Goal: Task Accomplishment & Management: Manage account settings

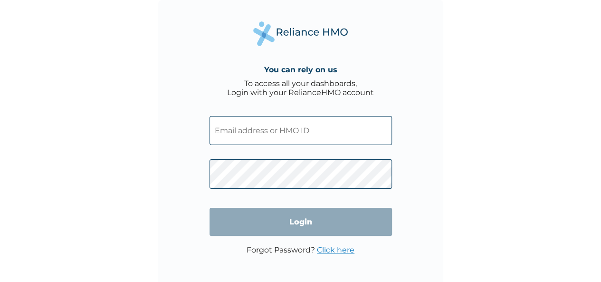
click at [260, 134] on input "text" at bounding box center [301, 130] width 182 height 29
type input "[EMAIL_ADDRESS][DOMAIN_NAME]"
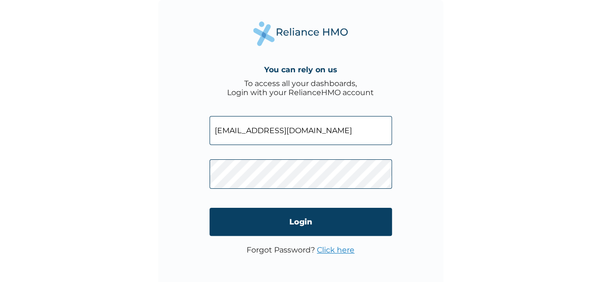
click at [333, 249] on link "Click here" at bounding box center [336, 249] width 38 height 9
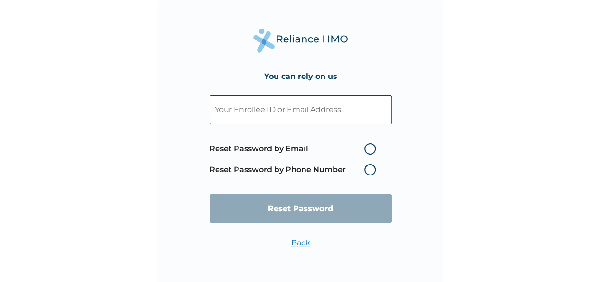
click at [371, 148] on label "Reset Password by Email" at bounding box center [295, 148] width 171 height 11
click at [366, 148] on input "Reset Password by Email" at bounding box center [358, 148] width 15 height 15
radio input "true"
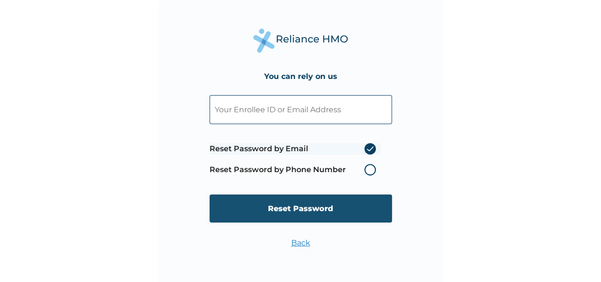
click at [305, 205] on input "Reset Password" at bounding box center [301, 208] width 182 height 28
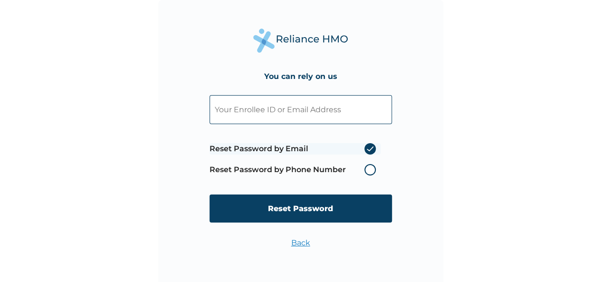
click at [245, 111] on input "text" at bounding box center [301, 109] width 182 height 29
type input "MZABURA"
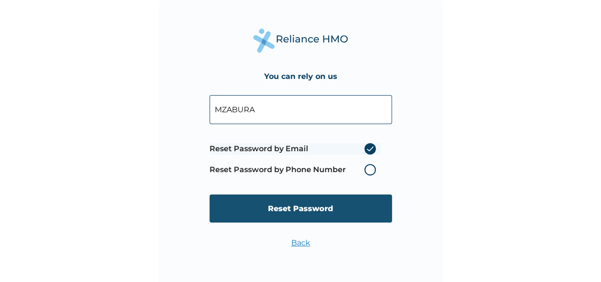
click at [282, 209] on input "Reset Password" at bounding box center [301, 208] width 182 height 28
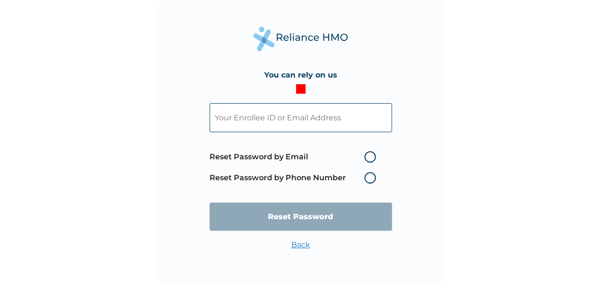
click at [306, 122] on input "text" at bounding box center [301, 117] width 182 height 29
type input "N"
click at [276, 117] on input "text" at bounding box center [301, 117] width 182 height 29
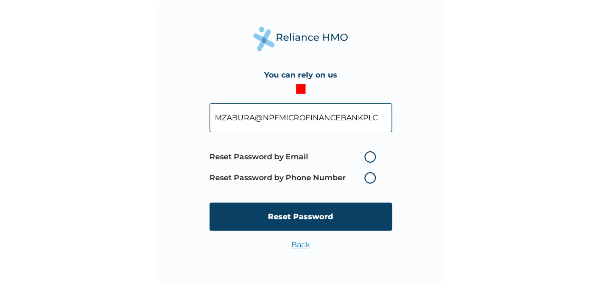
click at [378, 116] on input "MZABURA@NPFMICROFINANCEBANKPLC" at bounding box center [301, 117] width 182 height 29
paste input "[EMAIL_ADDRESS][DOMAIN_NAME]"
type input "[EMAIL_ADDRESS][DOMAIN_NAME]"
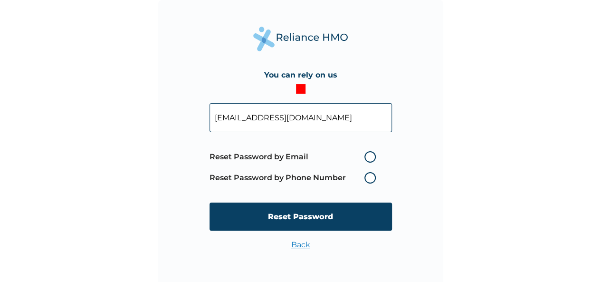
click at [372, 158] on label "Reset Password by Email" at bounding box center [295, 156] width 171 height 11
click at [366, 158] on input "Reset Password by Email" at bounding box center [358, 156] width 15 height 15
radio input "true"
click at [372, 158] on label "Reset Password by Email" at bounding box center [295, 156] width 171 height 11
click at [366, 158] on input "Reset Password by Email" at bounding box center [358, 156] width 15 height 15
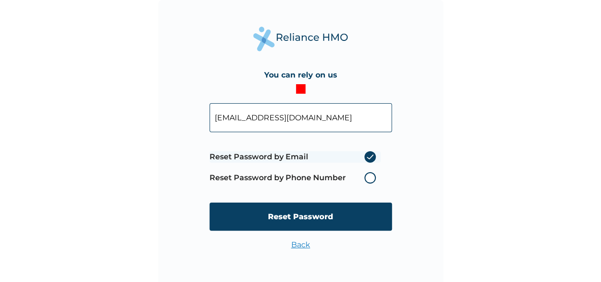
click at [301, 219] on input "Reset Password" at bounding box center [301, 216] width 182 height 28
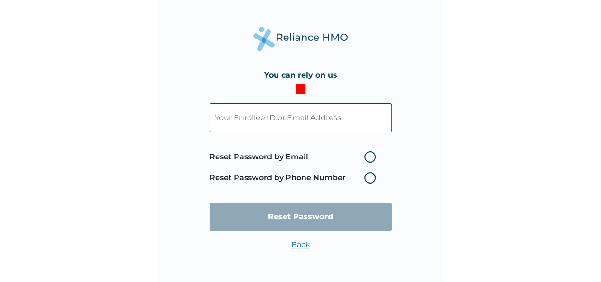
click at [429, 170] on div "You can rely on us Reset Password by Email Reset Password by Phone Number Reset…" at bounding box center [300, 142] width 285 height 285
click at [251, 120] on input "text" at bounding box center [301, 117] width 182 height 29
type input "[EMAIL_ADDRESS][DOMAIN_NAME]"
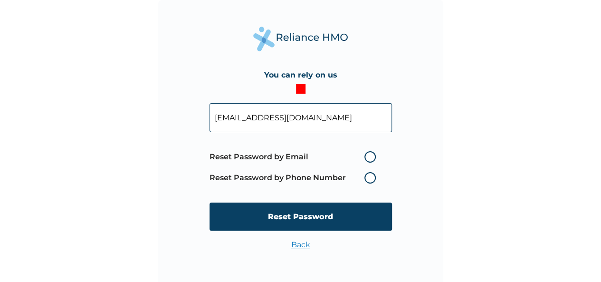
click at [246, 155] on label "Reset Password by Email" at bounding box center [295, 156] width 171 height 11
click at [351, 155] on input "Reset Password by Email" at bounding box center [358, 156] width 15 height 15
radio input "true"
click at [263, 172] on label "Reset Password by Phone Number" at bounding box center [295, 177] width 171 height 11
click at [371, 177] on label "Reset Password by Phone Number" at bounding box center [295, 177] width 171 height 11
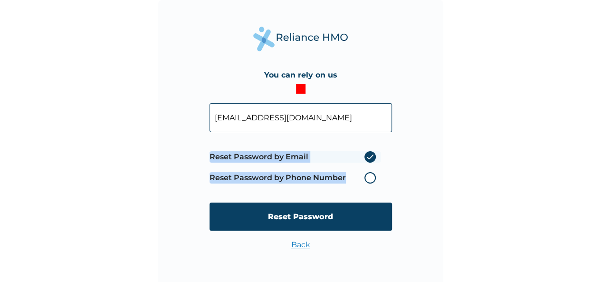
click at [371, 177] on label "Reset Password by Phone Number" at bounding box center [295, 177] width 171 height 11
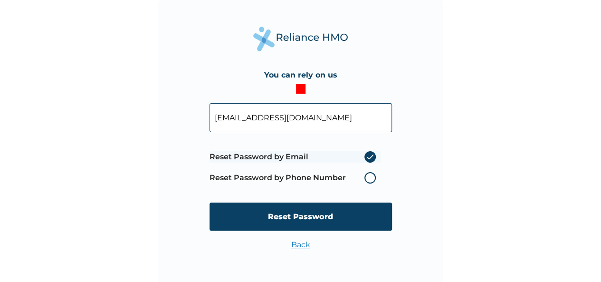
click at [369, 153] on label "Reset Password by Email" at bounding box center [295, 156] width 171 height 11
click at [366, 153] on input "Reset Password by Email" at bounding box center [358, 156] width 15 height 15
click at [262, 156] on label "Reset Password by Email" at bounding box center [295, 156] width 171 height 11
click at [351, 156] on input "Reset Password by Email" at bounding box center [358, 156] width 15 height 15
click at [262, 156] on label "Reset Password by Email" at bounding box center [295, 156] width 171 height 11
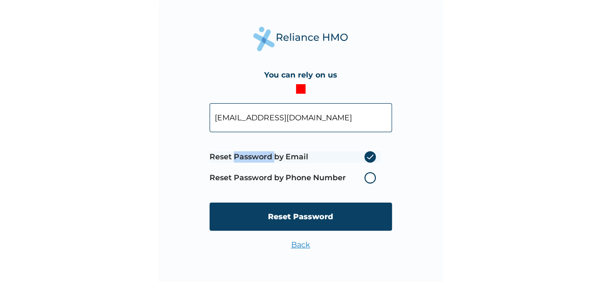
click at [351, 156] on input "Reset Password by Email" at bounding box center [358, 156] width 15 height 15
click at [314, 144] on form "[EMAIL_ADDRESS][DOMAIN_NAME] Reset Password by Email Reset Password by Phone Nu…" at bounding box center [301, 167] width 182 height 146
click at [372, 154] on label "Reset Password by Email" at bounding box center [295, 156] width 171 height 11
click at [366, 154] on input "Reset Password by Email" at bounding box center [358, 156] width 15 height 15
click at [382, 167] on span "Reset Password by Email Reset Password by Phone Number" at bounding box center [301, 167] width 182 height 42
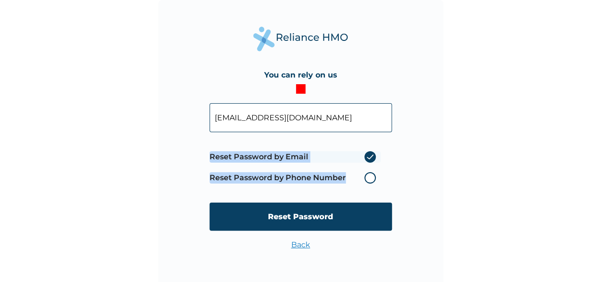
click at [382, 167] on span "Reset Password by Email Reset Password by Phone Number" at bounding box center [301, 167] width 182 height 42
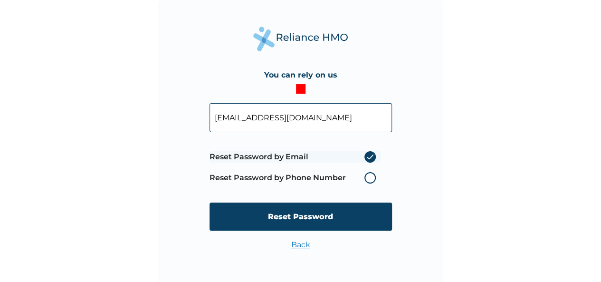
click at [332, 155] on label "Reset Password by Email" at bounding box center [295, 156] width 171 height 11
click at [351, 155] on input "Reset Password by Email" at bounding box center [358, 156] width 15 height 15
click at [333, 152] on label "Reset Password by Email" at bounding box center [295, 156] width 171 height 11
click at [351, 152] on input "Reset Password by Email" at bounding box center [358, 156] width 15 height 15
drag, startPoint x: 327, startPoint y: 139, endPoint x: 293, endPoint y: 141, distance: 34.3
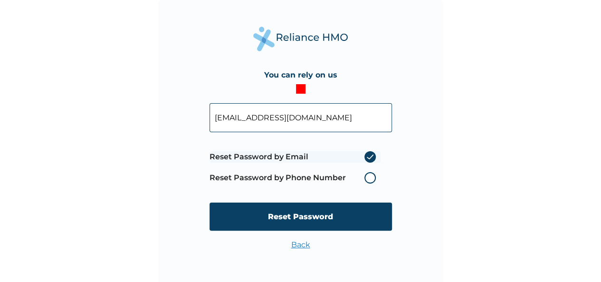
click at [326, 139] on form "[EMAIL_ADDRESS][DOMAIN_NAME] Reset Password by Email Reset Password by Phone Nu…" at bounding box center [301, 167] width 182 height 146
click at [292, 142] on form "[EMAIL_ADDRESS][DOMAIN_NAME] Reset Password by Email Reset Password by Phone Nu…" at bounding box center [301, 167] width 182 height 146
click at [300, 242] on link "Back" at bounding box center [300, 244] width 19 height 9
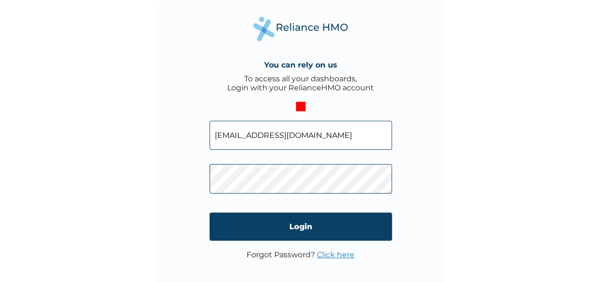
click at [351, 134] on input "[EMAIL_ADDRESS][DOMAIN_NAME]" at bounding box center [301, 135] width 182 height 29
drag, startPoint x: 351, startPoint y: 134, endPoint x: 194, endPoint y: 139, distance: 156.9
click at [194, 139] on div "You can rely on us To access all your dashboards, Login with your RelianceHMO a…" at bounding box center [300, 142] width 285 height 285
paste input "[EMAIL_ADDRESS][DOMAIN_NAME]"
type input "[EMAIL_ADDRESS][DOMAIN_NAME]"
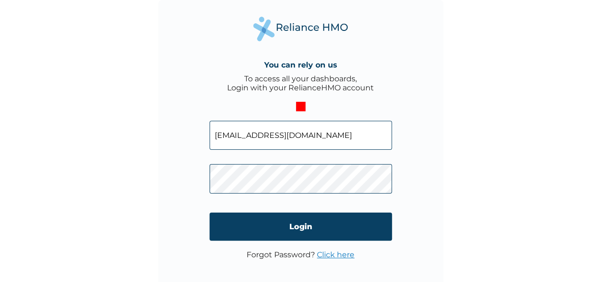
click at [339, 253] on link "Click here" at bounding box center [336, 254] width 38 height 9
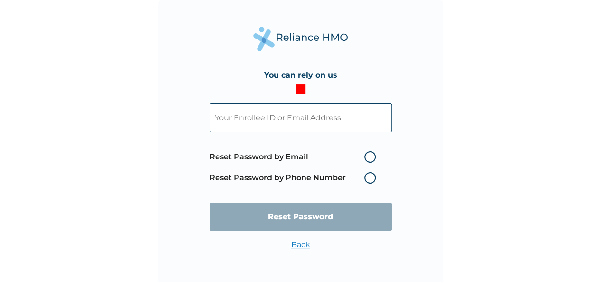
click at [370, 176] on label "Reset Password by Phone Number" at bounding box center [295, 177] width 171 height 11
click at [369, 177] on label "Reset Password by Phone Number" at bounding box center [295, 177] width 171 height 11
click at [276, 121] on input "text" at bounding box center [301, 117] width 182 height 29
type input "[EMAIL_ADDRESS][DOMAIN_NAME]"
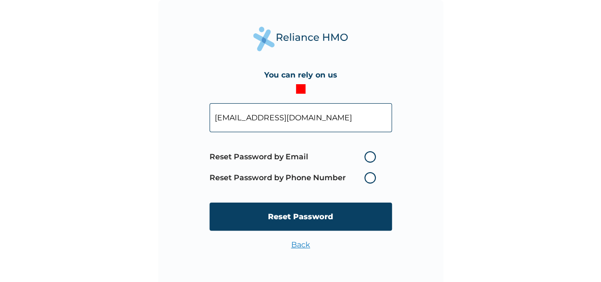
click at [369, 175] on label "Reset Password by Phone Number" at bounding box center [295, 177] width 171 height 11
click at [368, 175] on label "Reset Password by Phone Number" at bounding box center [295, 177] width 171 height 11
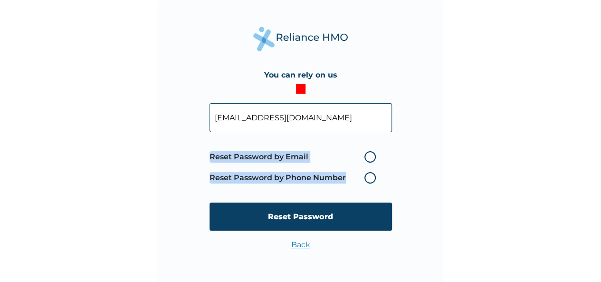
click at [368, 175] on label "Reset Password by Phone Number" at bounding box center [295, 177] width 171 height 11
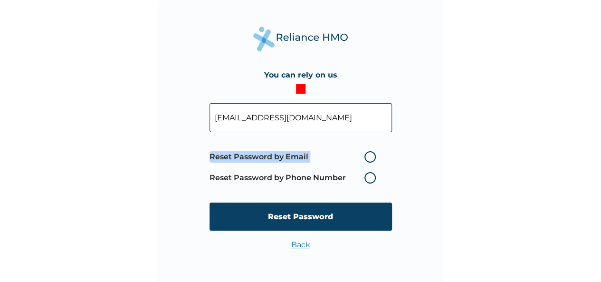
click at [368, 175] on label "Reset Password by Phone Number" at bounding box center [295, 177] width 171 height 11
click at [372, 177] on label "Reset Password by Phone Number" at bounding box center [295, 177] width 171 height 11
click at [372, 178] on label "Reset Password by Phone Number" at bounding box center [295, 177] width 171 height 11
click at [371, 177] on label "Reset Password by Phone Number" at bounding box center [295, 177] width 171 height 11
click at [370, 155] on label "Reset Password by Email" at bounding box center [295, 156] width 171 height 11
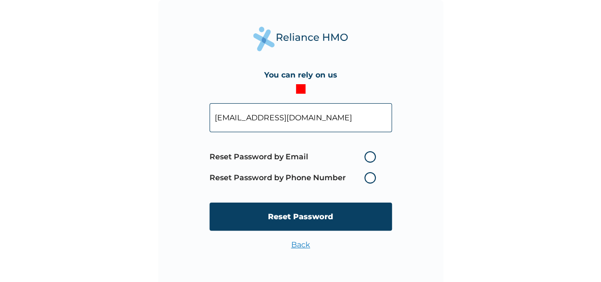
click at [366, 155] on input "Reset Password by Email" at bounding box center [358, 156] width 15 height 15
radio input "true"
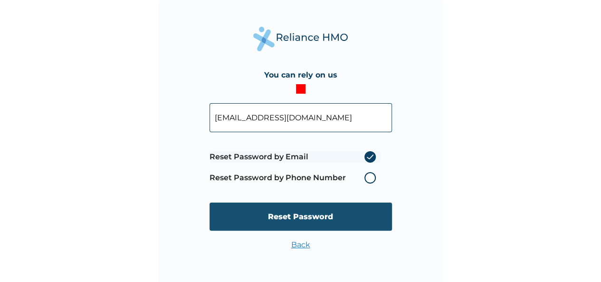
click at [293, 211] on input "Reset Password" at bounding box center [301, 216] width 182 height 28
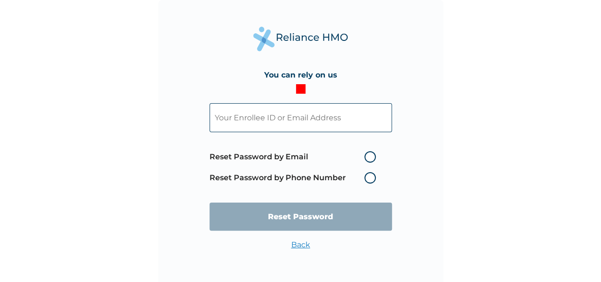
click at [330, 121] on input "text" at bounding box center [301, 117] width 182 height 29
type input "[EMAIL_ADDRESS][DOMAIN_NAME]"
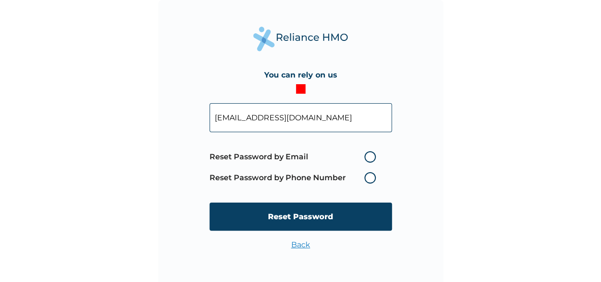
click at [372, 178] on label "Reset Password by Phone Number" at bounding box center [295, 177] width 171 height 11
click at [219, 157] on label "Reset Password by Email" at bounding box center [295, 156] width 171 height 11
click at [351, 157] on input "Reset Password by Email" at bounding box center [358, 156] width 15 height 15
radio input "true"
click at [219, 156] on label "Reset Password by Email" at bounding box center [295, 156] width 171 height 11
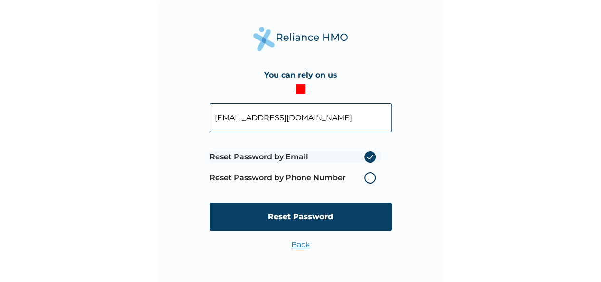
click at [351, 156] on input "Reset Password by Email" at bounding box center [358, 156] width 15 height 15
click at [219, 156] on label "Reset Password by Email" at bounding box center [295, 156] width 171 height 11
click at [351, 156] on input "Reset Password by Email" at bounding box center [358, 156] width 15 height 15
click at [219, 156] on label "Reset Password by Email" at bounding box center [295, 156] width 171 height 11
click at [351, 156] on input "Reset Password by Email" at bounding box center [358, 156] width 15 height 15
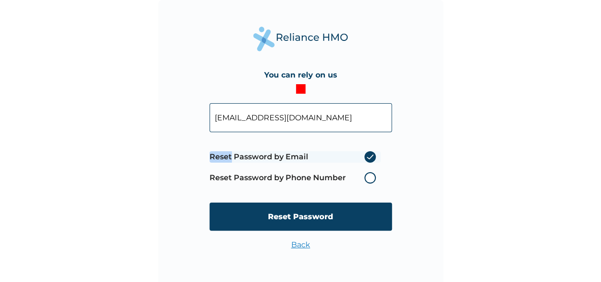
click at [220, 155] on label "Reset Password by Email" at bounding box center [295, 156] width 171 height 11
click at [351, 155] on input "Reset Password by Email" at bounding box center [358, 156] width 15 height 15
click at [232, 156] on label "Reset Password by Email" at bounding box center [295, 156] width 171 height 11
click at [351, 156] on input "Reset Password by Email" at bounding box center [358, 156] width 15 height 15
click at [232, 156] on label "Reset Password by Email" at bounding box center [295, 156] width 171 height 11
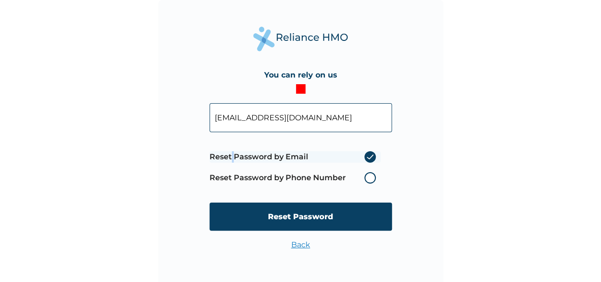
click at [351, 156] on input "Reset Password by Email" at bounding box center [358, 156] width 15 height 15
click at [232, 156] on label "Reset Password by Email" at bounding box center [295, 156] width 171 height 11
click at [351, 156] on input "Reset Password by Email" at bounding box center [358, 156] width 15 height 15
